Goal: Transaction & Acquisition: Register for event/course

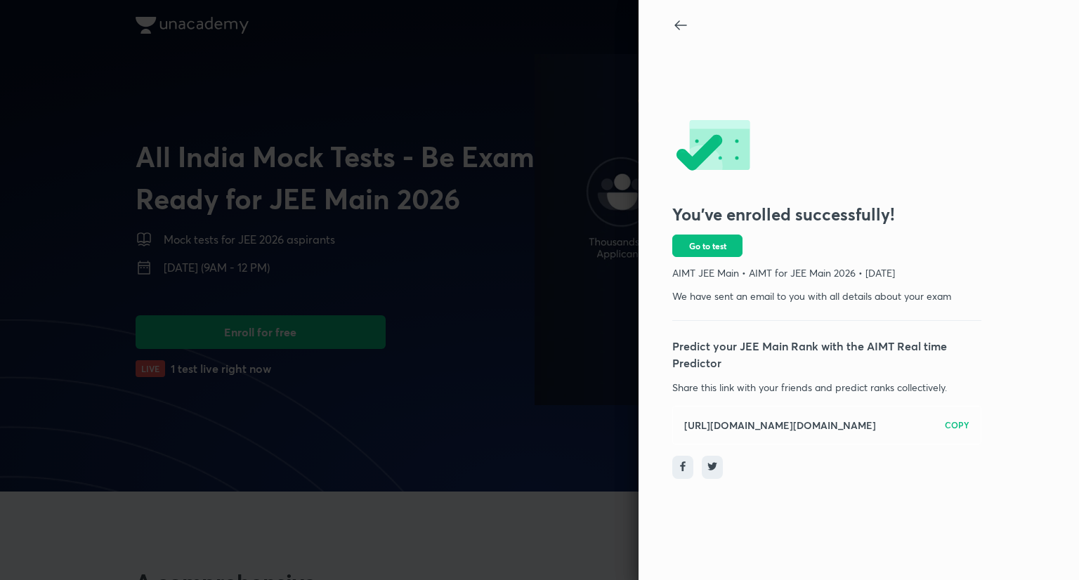
click at [555, 355] on div at bounding box center [539, 290] width 1079 height 580
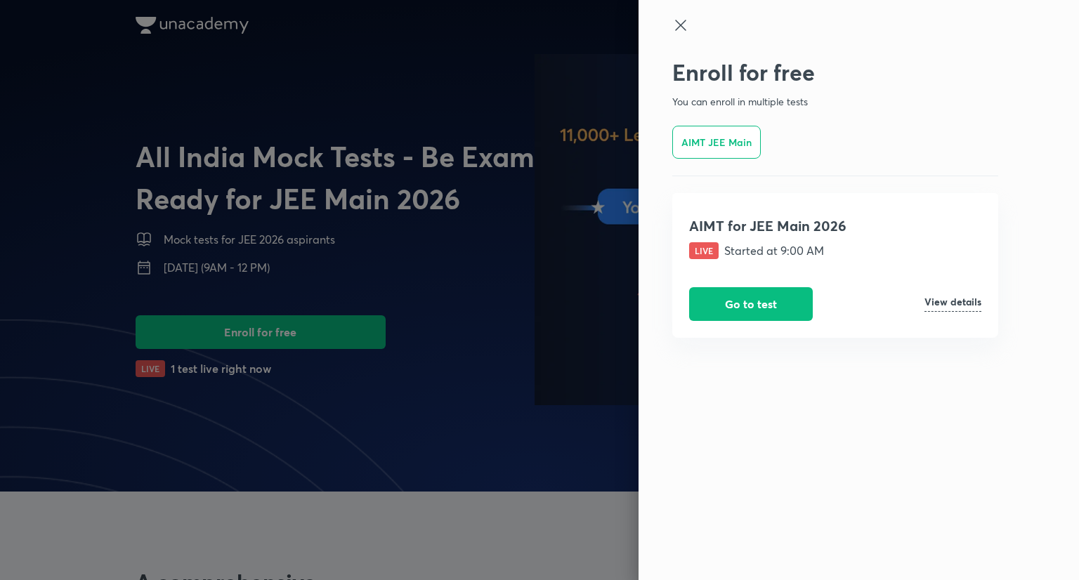
click at [971, 303] on h6 "View details" at bounding box center [952, 304] width 57 height 15
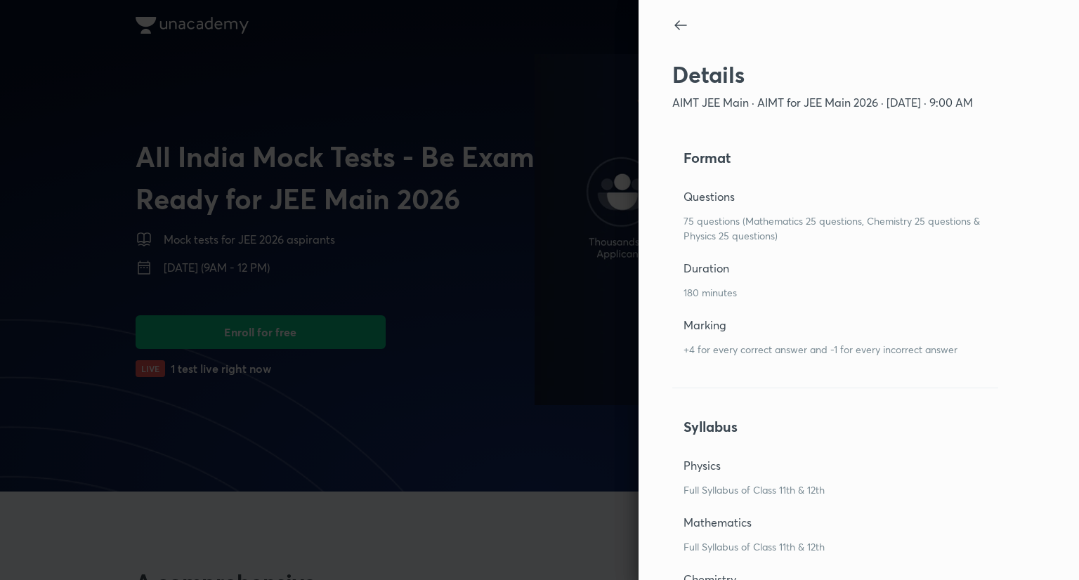
click at [528, 298] on div at bounding box center [539, 290] width 1079 height 580
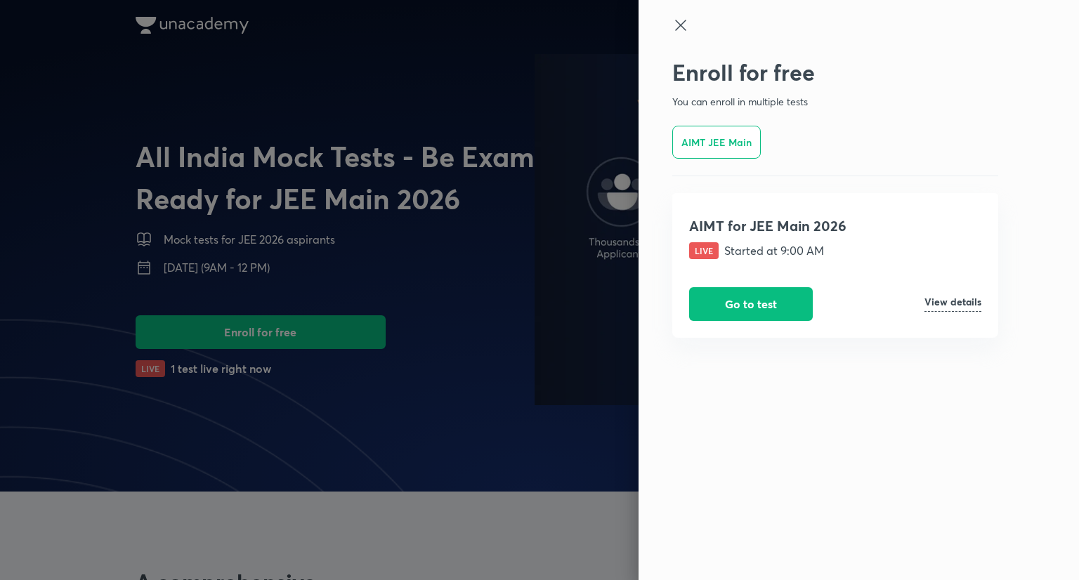
click at [677, 22] on icon at bounding box center [680, 25] width 11 height 11
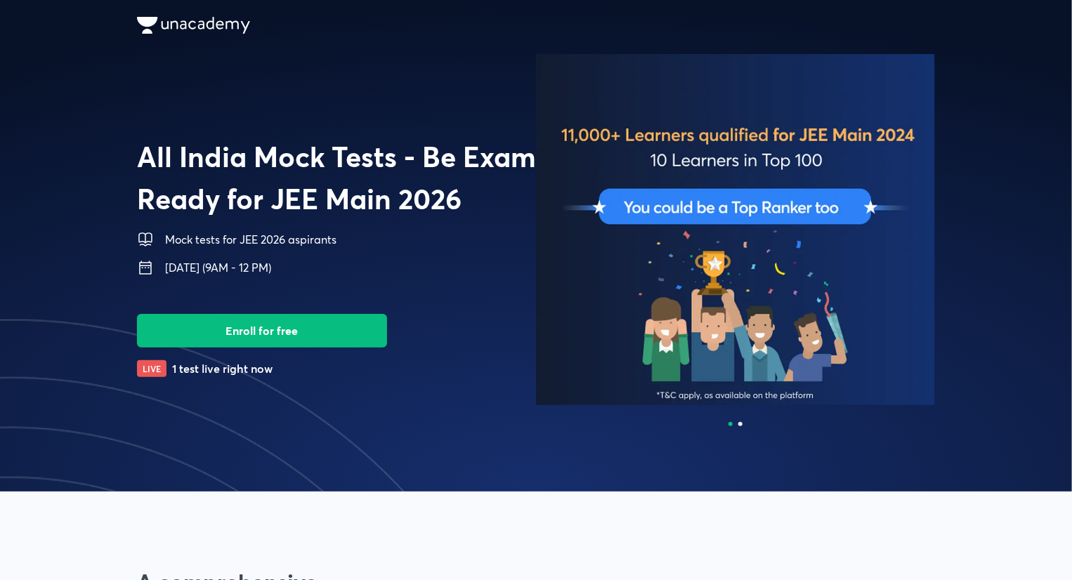
click at [275, 337] on button "Enroll for free" at bounding box center [262, 331] width 250 height 34
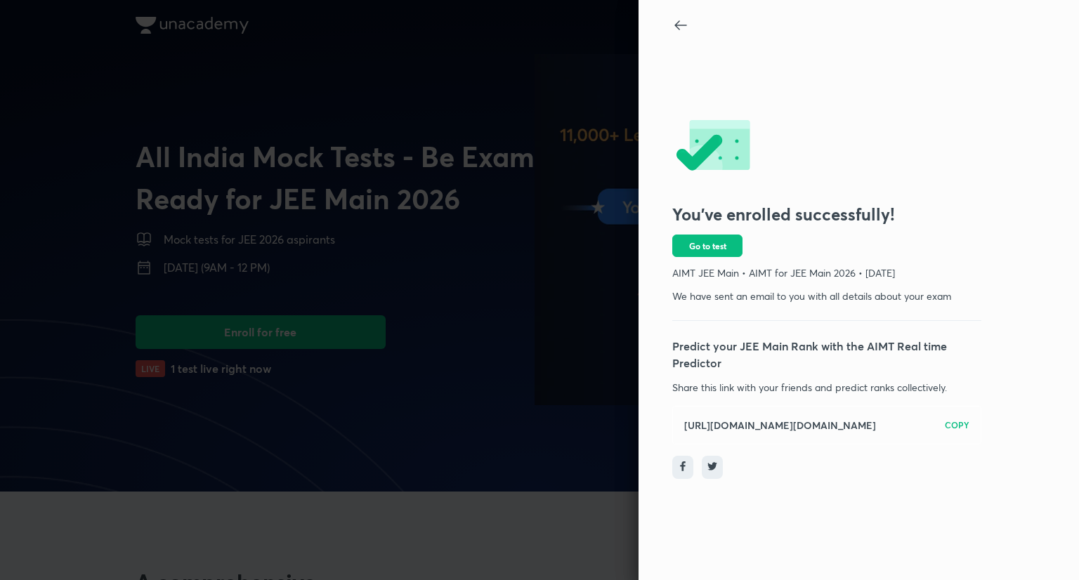
click at [678, 22] on icon at bounding box center [680, 25] width 12 height 10
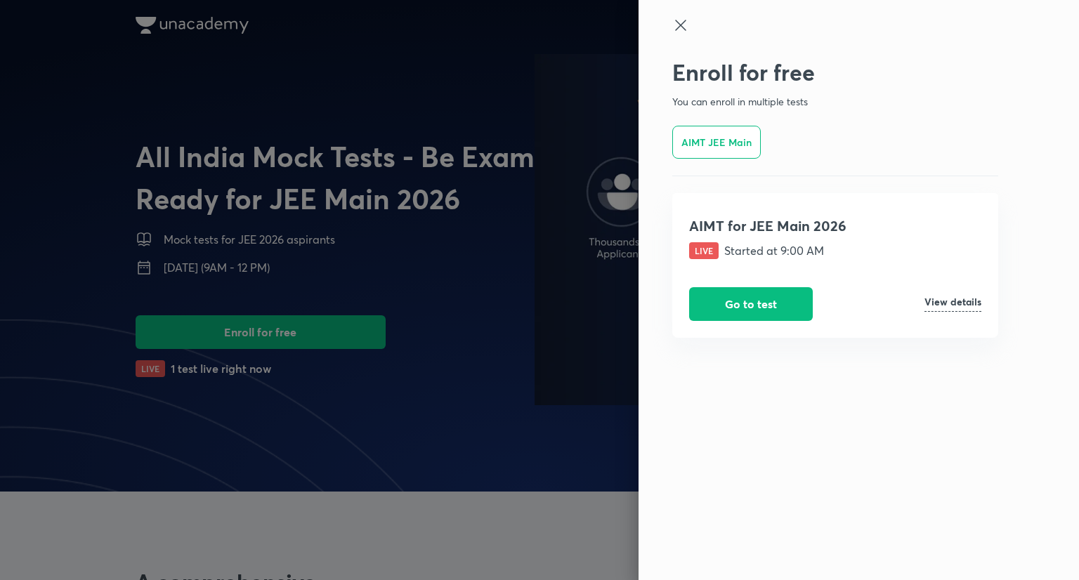
click at [676, 23] on icon at bounding box center [680, 25] width 17 height 17
